Goal: Transaction & Acquisition: Purchase product/service

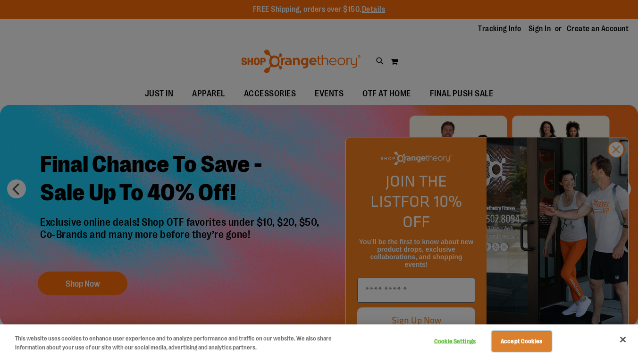
click at [513, 341] on button "Accept Cookies" at bounding box center [521, 341] width 59 height 20
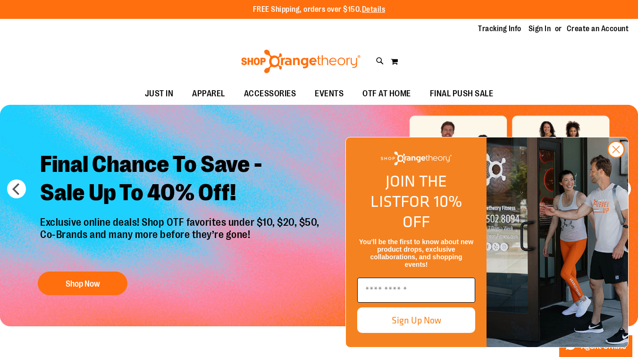
click at [403, 290] on input "Enter email" at bounding box center [416, 290] width 118 height 25
type input "**********"
click at [402, 324] on button "Sign Up Now" at bounding box center [416, 319] width 118 height 25
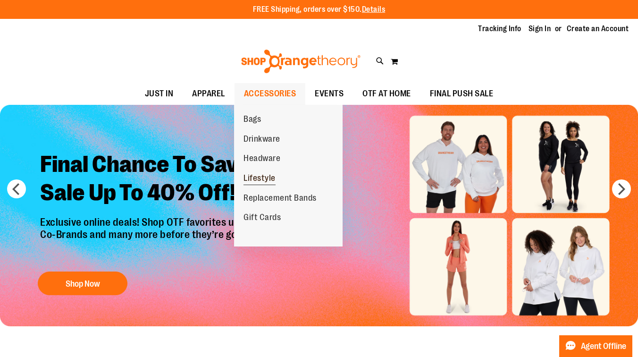
click at [256, 180] on span "Lifestyle" at bounding box center [260, 179] width 32 height 12
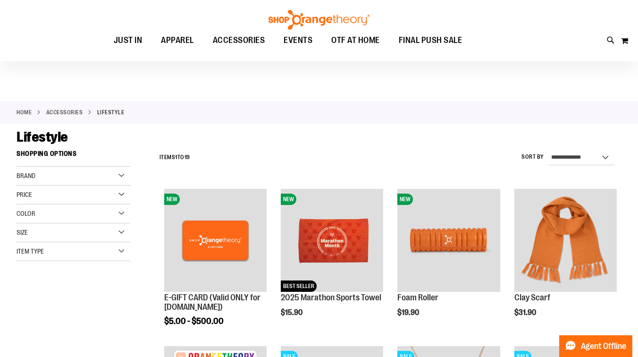
scroll to position [4, 0]
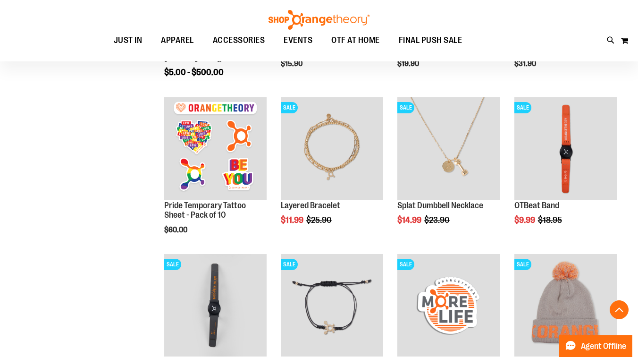
scroll to position [256, 0]
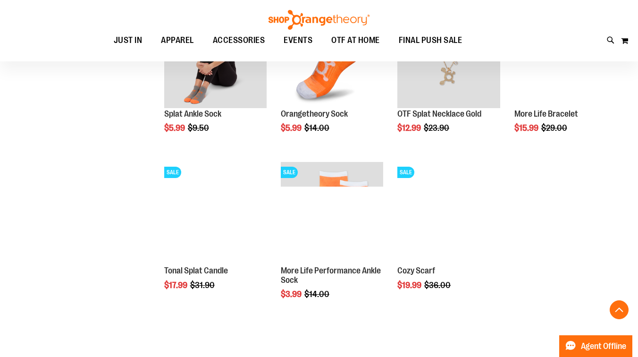
scroll to position [650, 0]
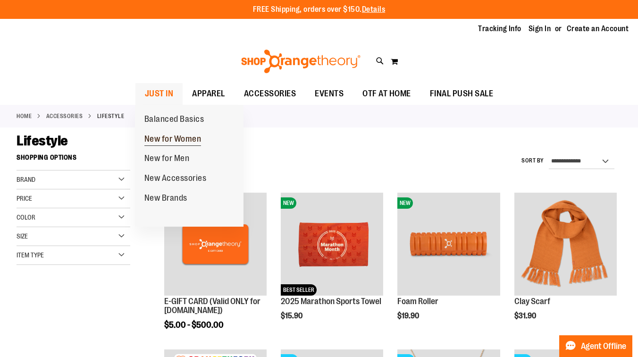
click at [164, 138] on span "New for Women" at bounding box center [172, 140] width 57 height 12
